Goal: Transaction & Acquisition: Purchase product/service

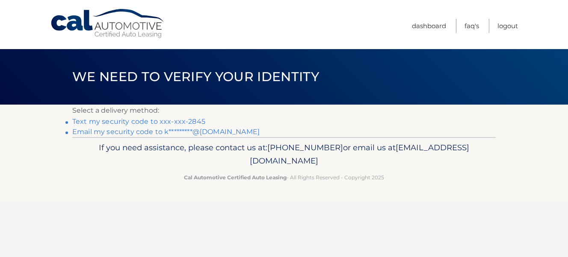
click at [115, 124] on link "Text my security code to xxx-xxx-2845" at bounding box center [138, 122] width 133 height 8
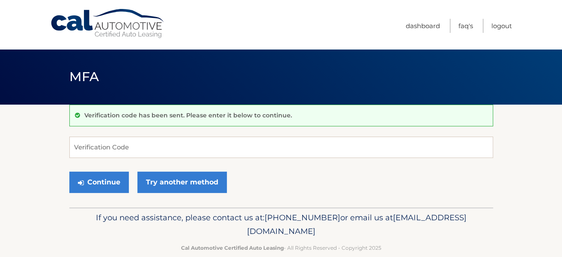
click at [118, 132] on div "Verification code has been sent. Please enter it below to continue. Verificatio…" at bounding box center [280, 156] width 423 height 103
click at [115, 145] on input "Verification Code" at bounding box center [280, 147] width 423 height 21
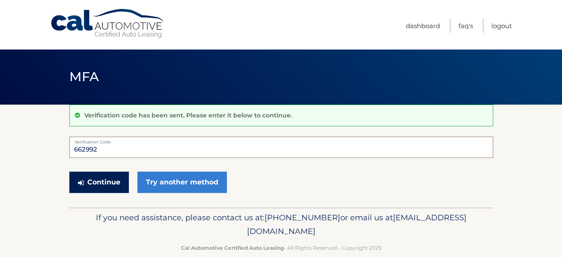
type input "662992"
click at [102, 183] on button "Continue" at bounding box center [98, 182] width 59 height 21
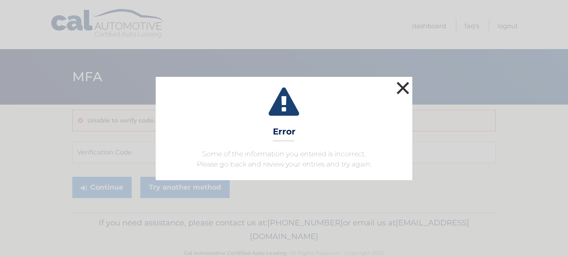
click at [403, 92] on button "×" at bounding box center [402, 88] width 17 height 17
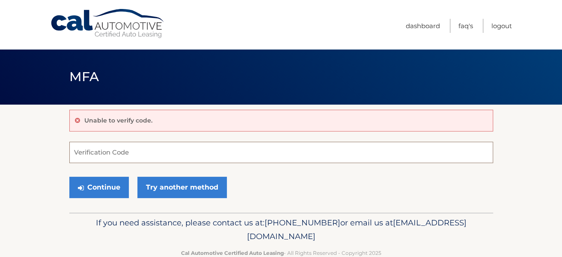
click at [199, 152] on input "Verification Code" at bounding box center [280, 152] width 423 height 21
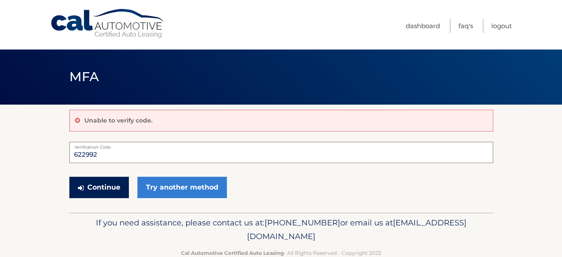
type input "622992"
click at [101, 189] on button "Continue" at bounding box center [98, 187] width 59 height 21
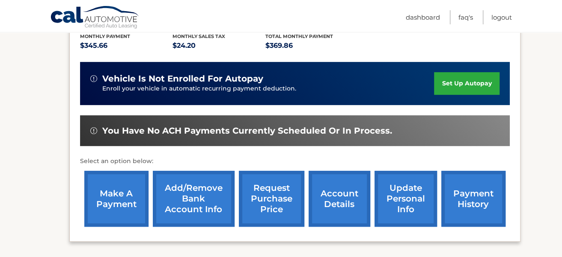
scroll to position [198, 0]
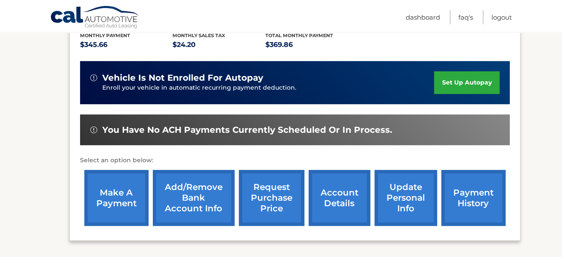
click at [112, 179] on link "make a payment" at bounding box center [116, 198] width 64 height 56
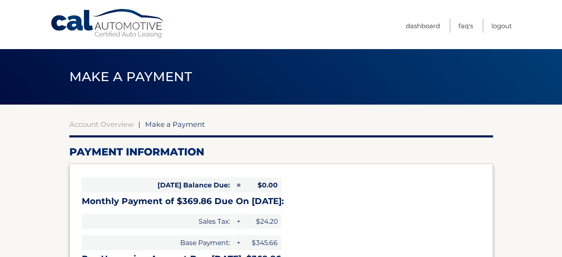
select select "Y2Y0NjYxNWEtMzI2ZS00NTVjLTk5OGQtZDdjNTgyMmQ2OGEz"
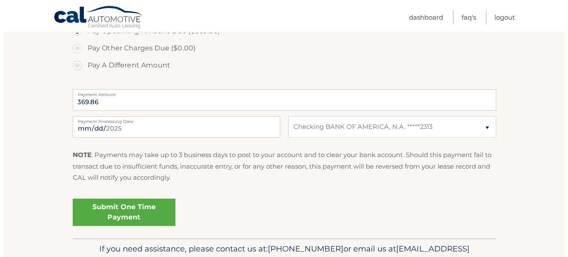
scroll to position [336, 0]
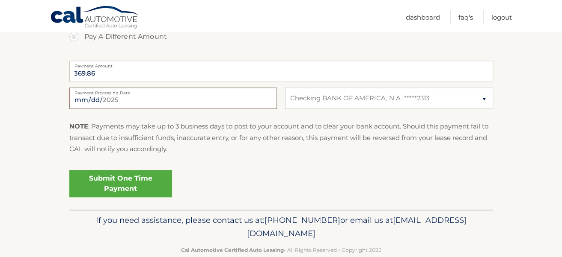
click at [253, 101] on input "2025-08-29" at bounding box center [172, 98] width 207 height 21
type input "2025-09-14"
click at [133, 177] on link "Submit One Time Payment" at bounding box center [120, 183] width 103 height 27
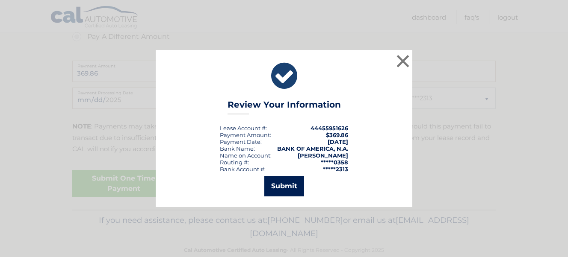
click at [288, 187] on button "Submit" at bounding box center [284, 186] width 40 height 21
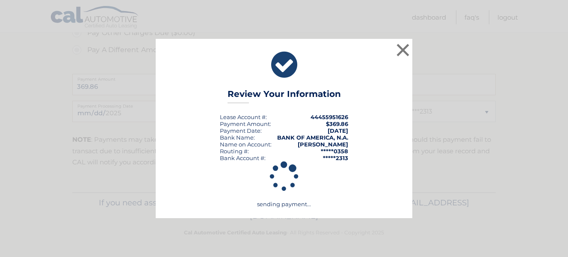
scroll to position [322, 0]
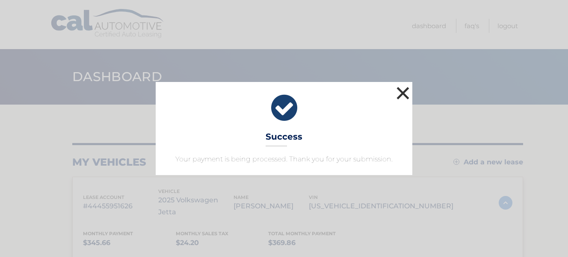
click at [399, 93] on button "×" at bounding box center [402, 93] width 17 height 17
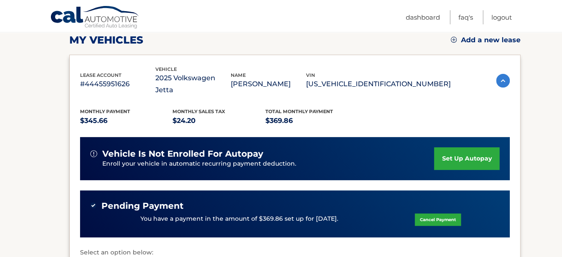
scroll to position [126, 0]
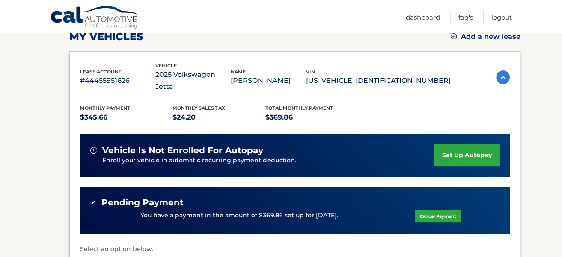
drag, startPoint x: 560, startPoint y: 158, endPoint x: 560, endPoint y: 169, distance: 10.7
click at [560, 169] on section "my vehicles Add a new lease lease account #44455951626 vehicle 2025 Volkswagen …" at bounding box center [281, 167] width 562 height 377
